Goal: Information Seeking & Learning: Learn about a topic

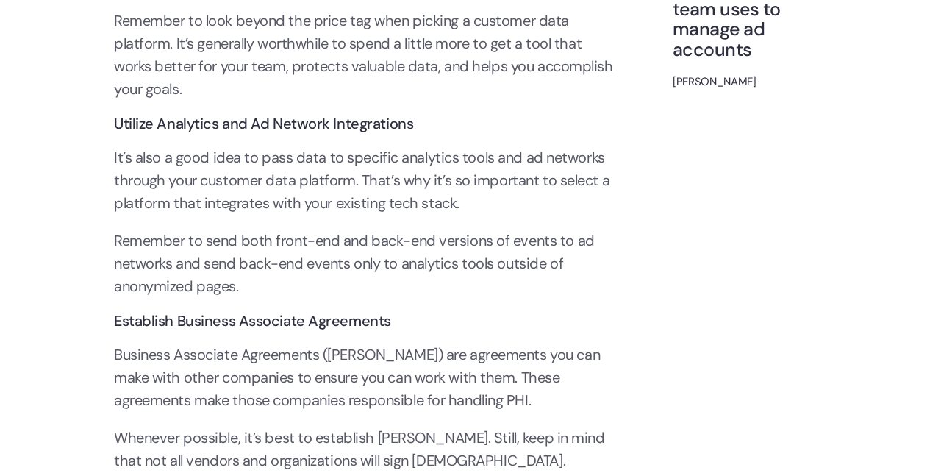
scroll to position [7728, 0]
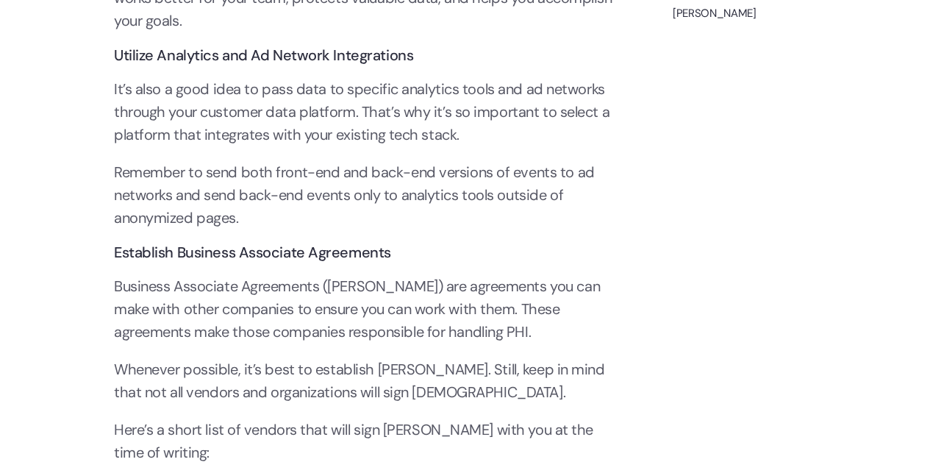
click at [315, 109] on p "It’s also a good idea to pass data to specific analytics tools and ad networks …" at bounding box center [364, 112] width 500 height 68
click at [315, 108] on p "It’s also a good idea to pass data to specific analytics tools and ad networks …" at bounding box center [364, 112] width 500 height 68
click at [329, 55] on h3 "Utilize Analytics and Ad Network Integrations" at bounding box center [364, 55] width 500 height 16
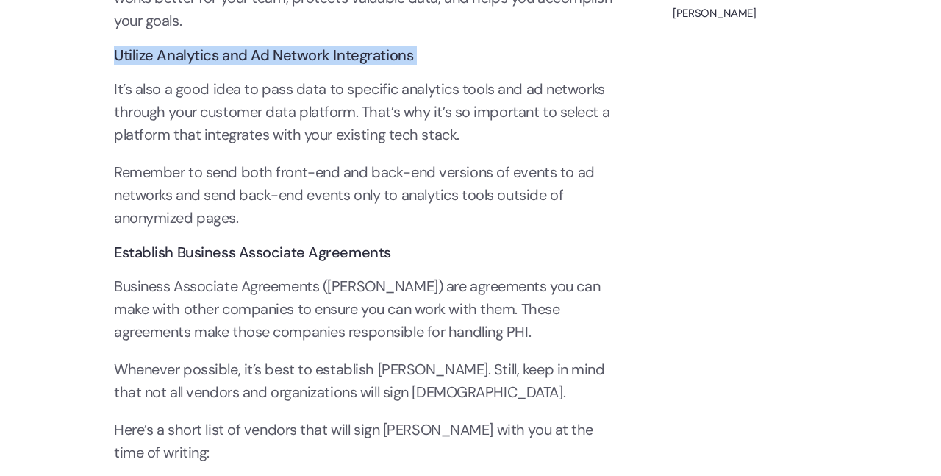
click at [329, 54] on h3 "Utilize Analytics and Ad Network Integrations" at bounding box center [364, 55] width 500 height 16
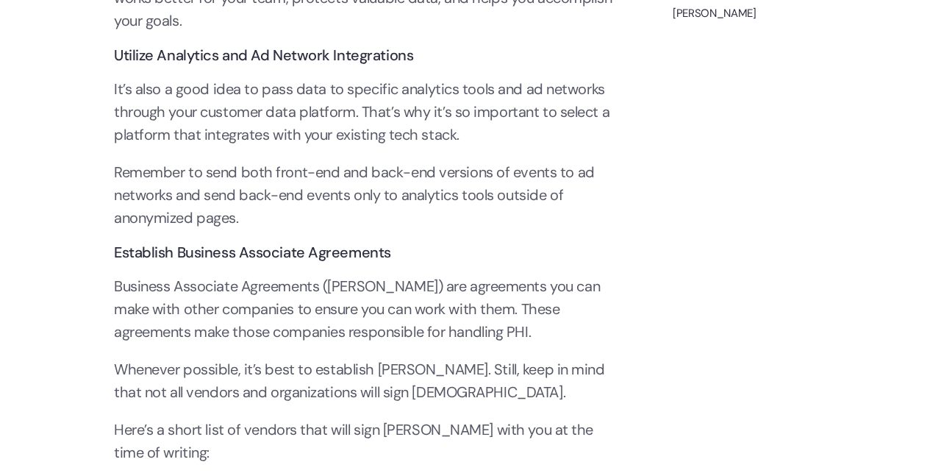
click at [340, 112] on p "It’s also a good idea to pass data to specific analytics tools and ad networks …" at bounding box center [364, 112] width 500 height 68
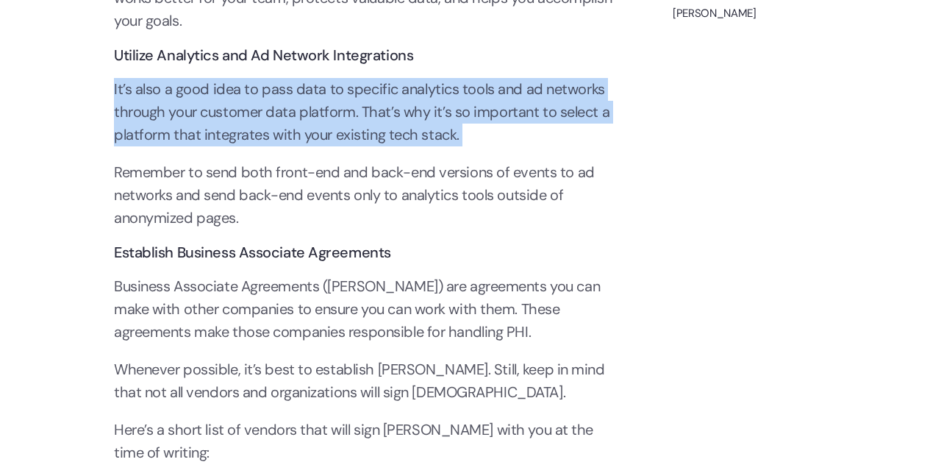
click at [340, 112] on p "It’s also a good idea to pass data to specific analytics tools and ad networks …" at bounding box center [364, 112] width 500 height 68
click at [341, 112] on p "It’s also a good idea to pass data to specific analytics tools and ad networks …" at bounding box center [364, 112] width 500 height 68
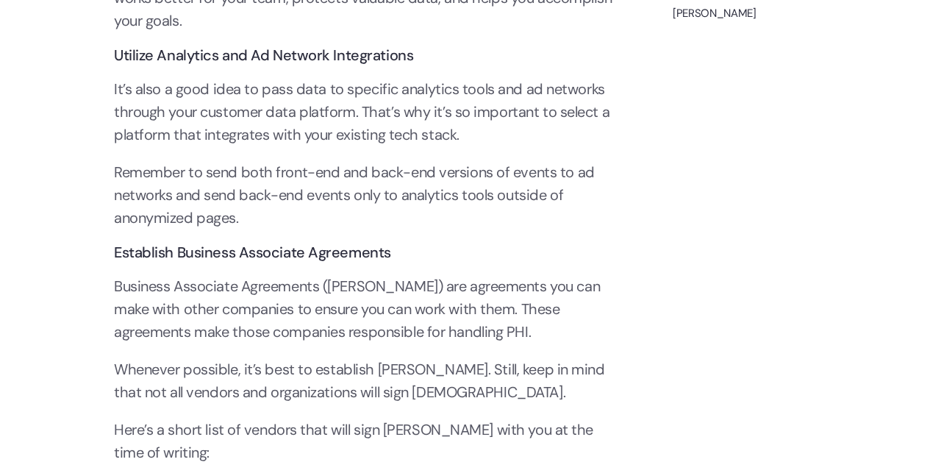
click at [268, 91] on p "It’s also a good idea to pass data to specific analytics tools and ad networks …" at bounding box center [364, 112] width 500 height 68
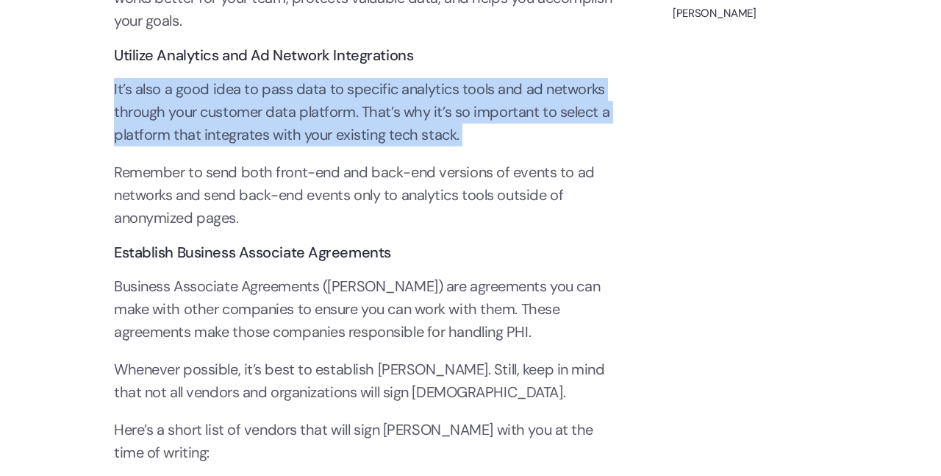
click at [268, 91] on p "It’s also a good idea to pass data to specific analytics tools and ad networks …" at bounding box center [364, 112] width 500 height 68
